Goal: Task Accomplishment & Management: Manage account settings

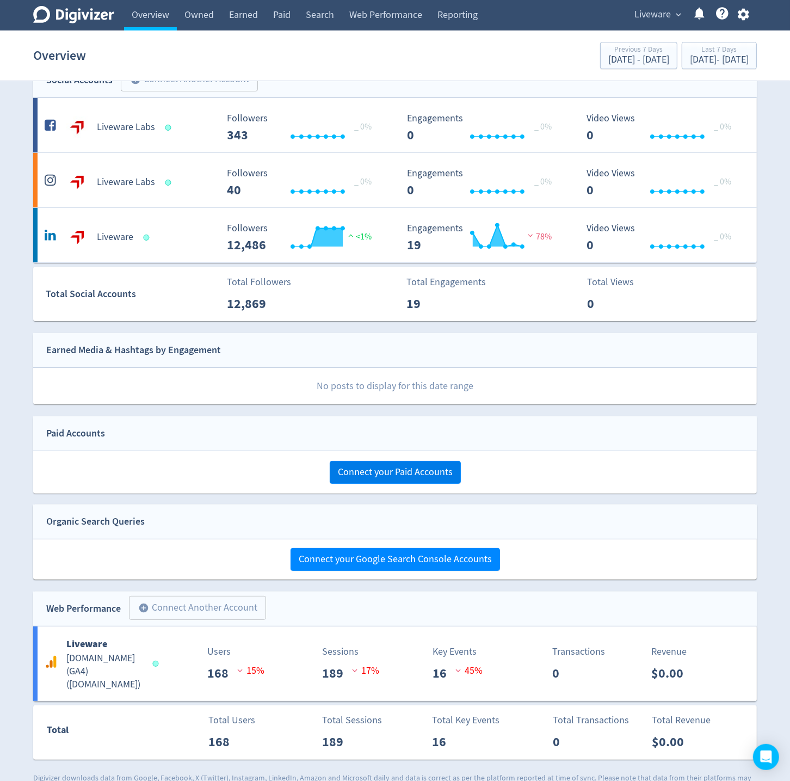
scroll to position [39, 0]
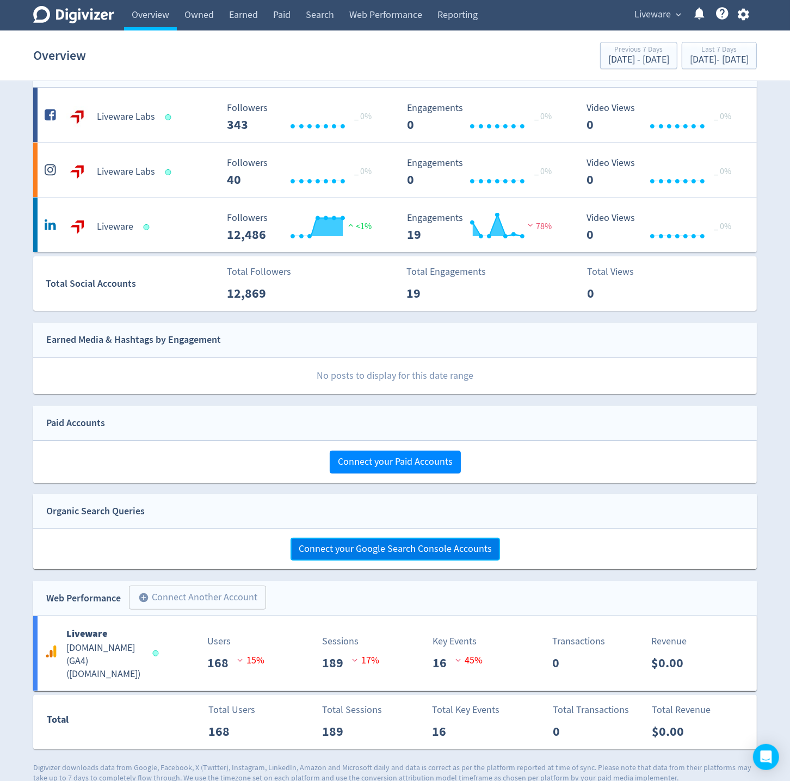
click at [349, 544] on span "Connect your Google Search Console Accounts" at bounding box center [395, 549] width 193 height 10
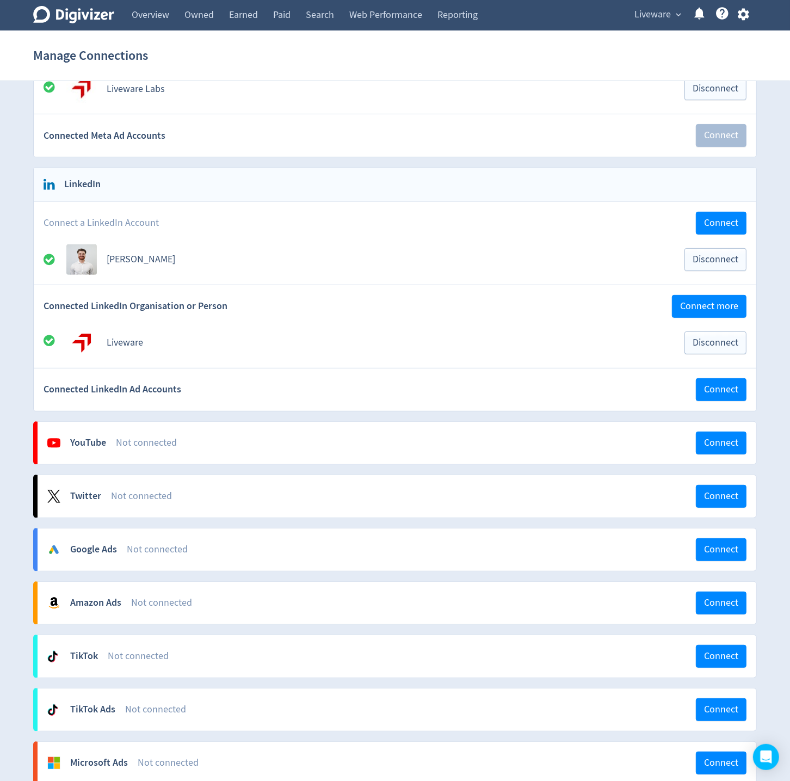
scroll to position [558, 0]
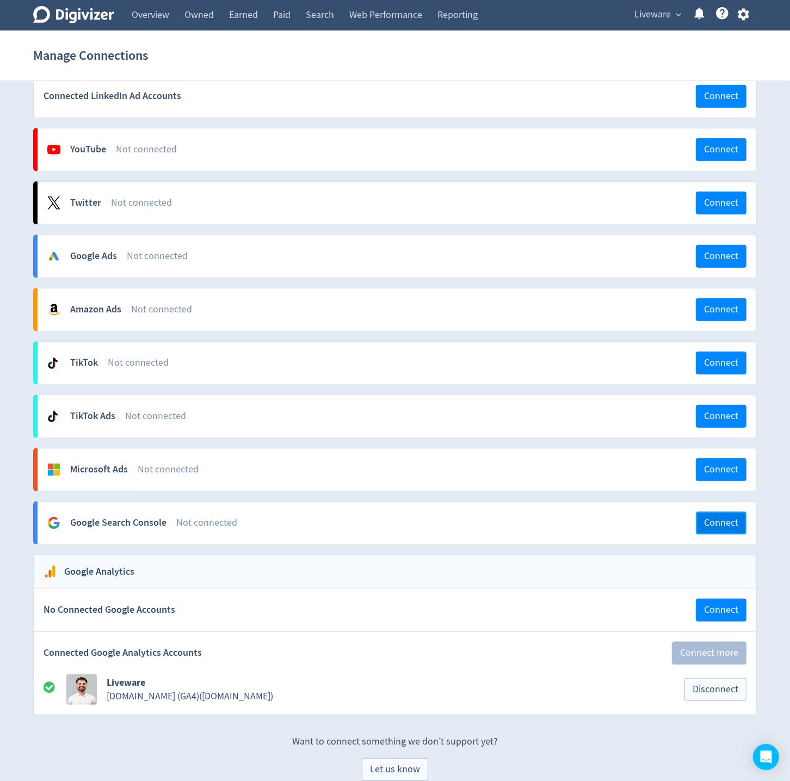
click at [708, 518] on span "Connect" at bounding box center [721, 523] width 34 height 10
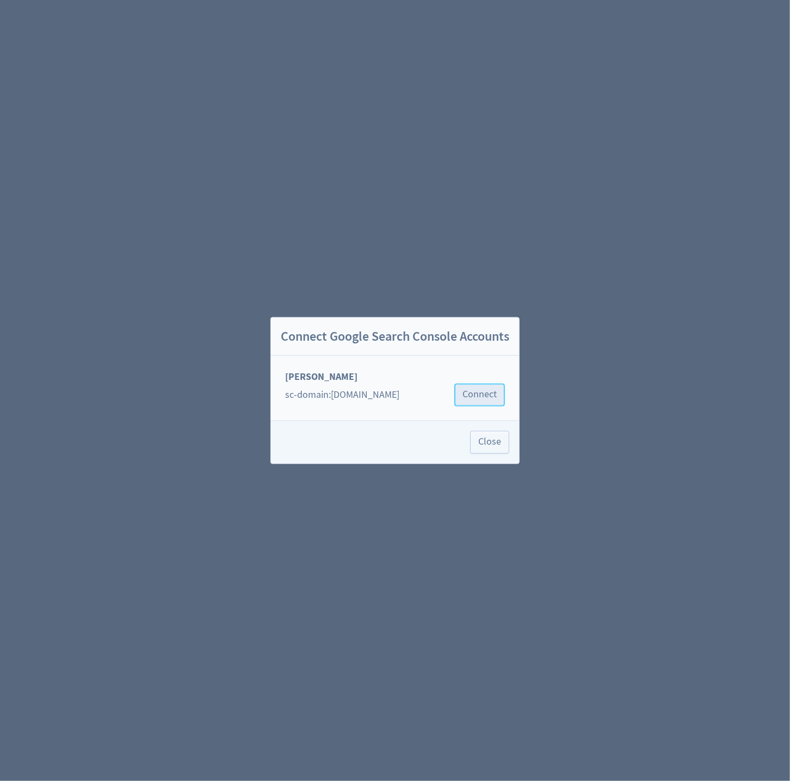
click at [482, 403] on button "Connect" at bounding box center [479, 395] width 51 height 23
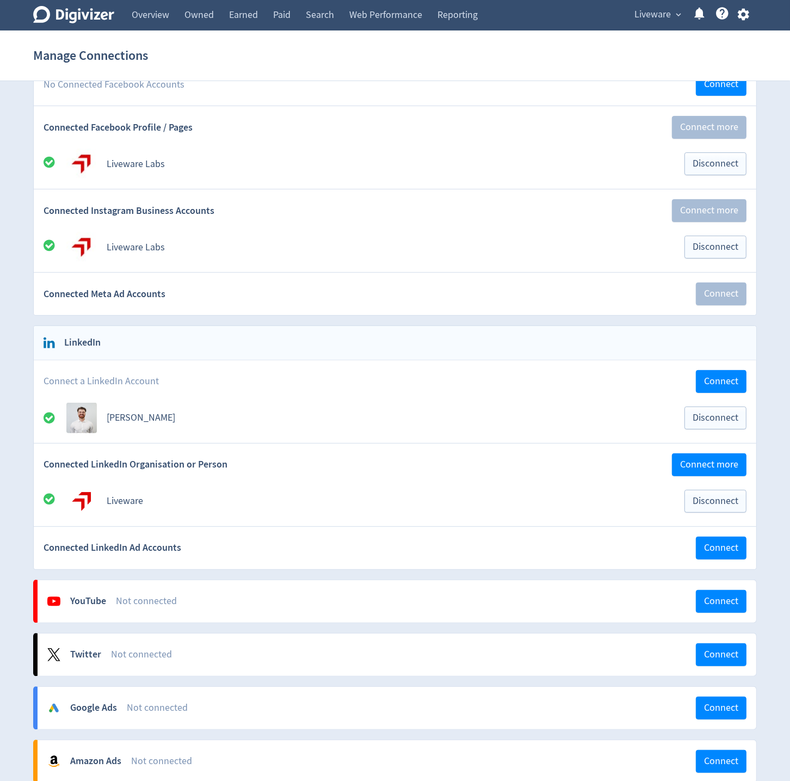
scroll to position [93, 0]
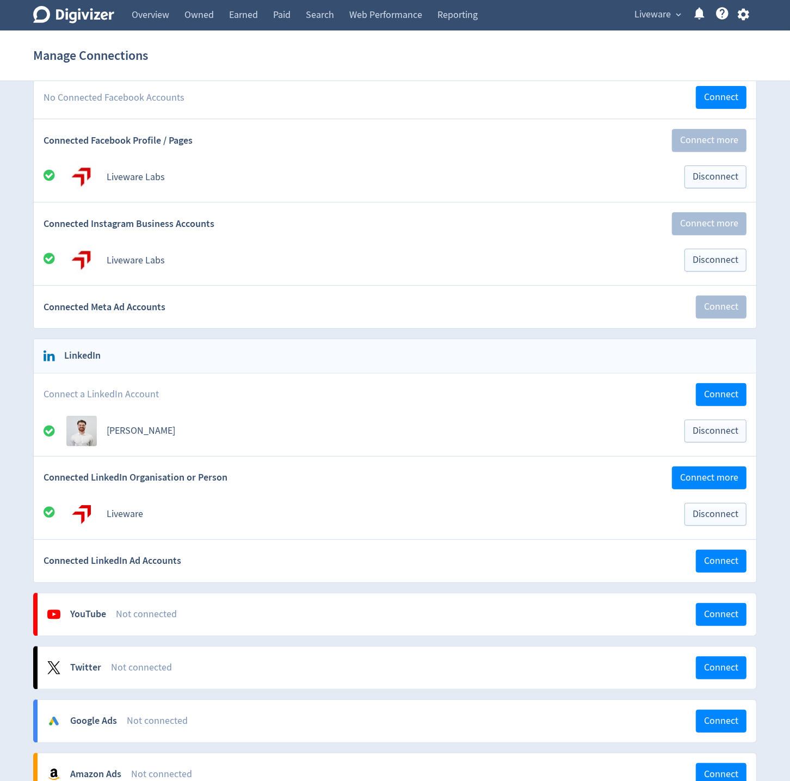
click at [79, 17] on icon at bounding box center [73, 14] width 81 height 17
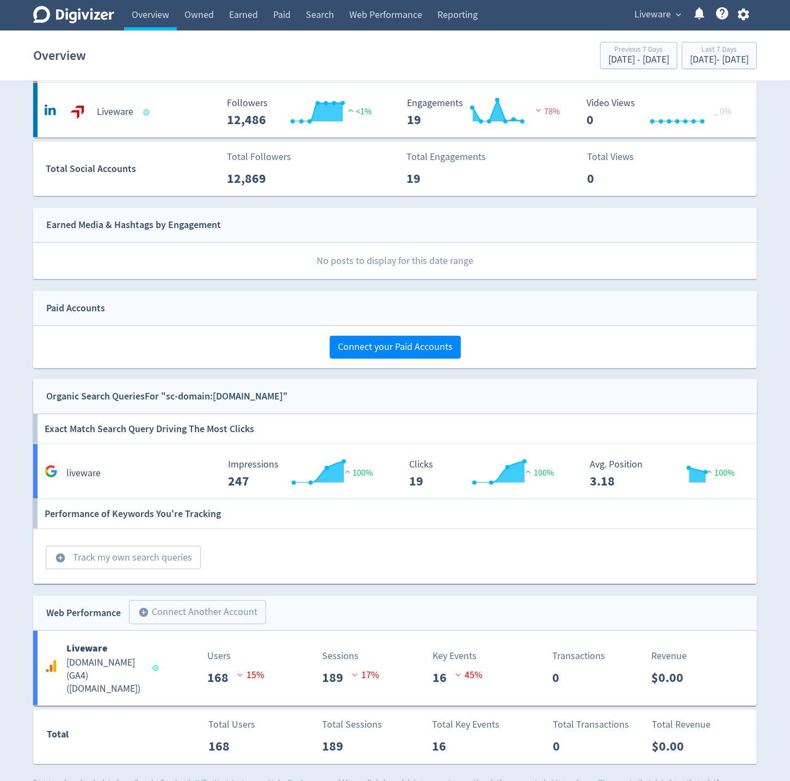
scroll to position [241, 0]
